Goal: Complete application form

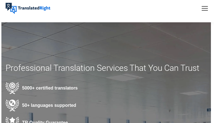
type input "EcmOsbrWfROGo"
type input "SqmkyWbUwkrEGJdM"
type input "8061699319"
type input "cTpLVTWp"
type input "SNfMNDzbqGiFN"
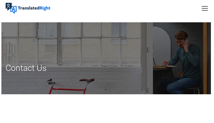
type input "LswjyBaGHNqHvu"
type input "UdQaflUGKLKsKsC"
type input "6590181610"
type input "[EMAIL_ADDRESS][DOMAIN_NAME]"
type input "UzqMtGrFsyVv"
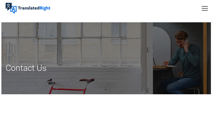
type input "NdfKvFRJcveqKUf"
